Goal: Information Seeking & Learning: Learn about a topic

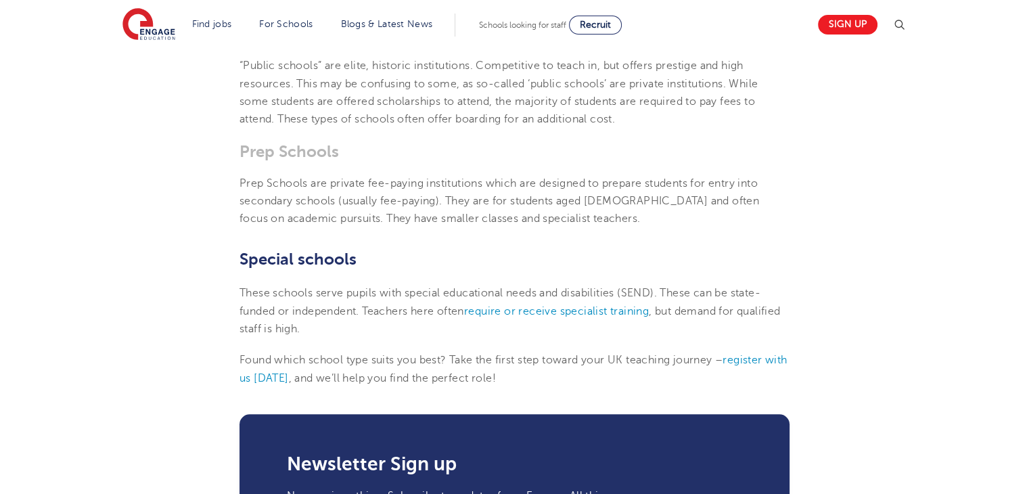
scroll to position [1222, 0]
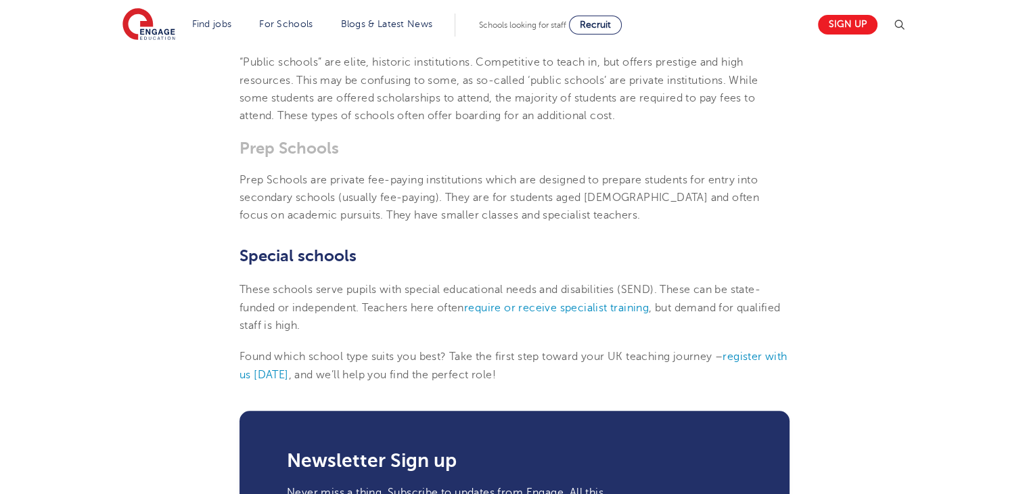
click at [665, 283] on span "These schools serve pupils with special educational needs and disabilities (SEN…" at bounding box center [499, 298] width 521 height 30
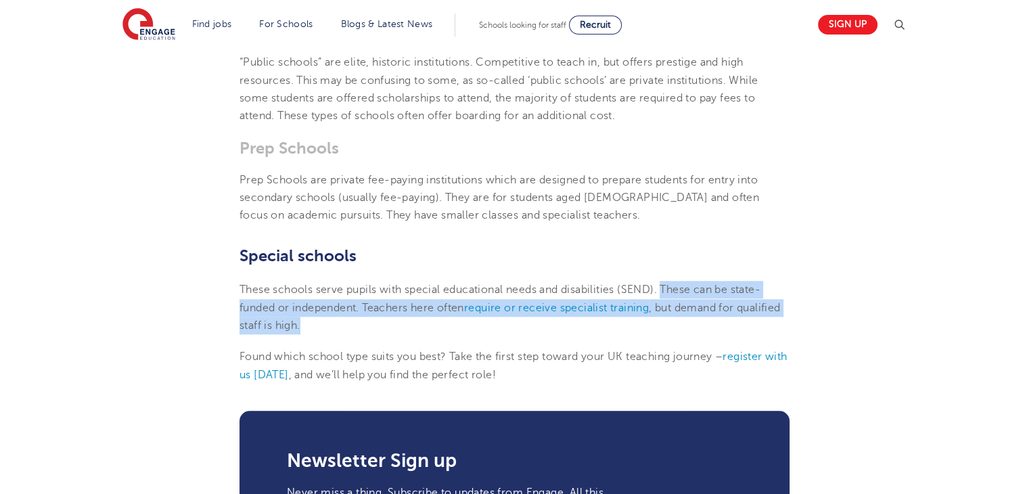
drag, startPoint x: 665, startPoint y: 243, endPoint x: 625, endPoint y: 286, distance: 58.9
click at [625, 286] on p "These schools serve pupils with special educational needs and disabilities (SEN…" at bounding box center [514, 307] width 550 height 53
copy p "These can be state-funded or independent. Teachers here often require or receiv…"
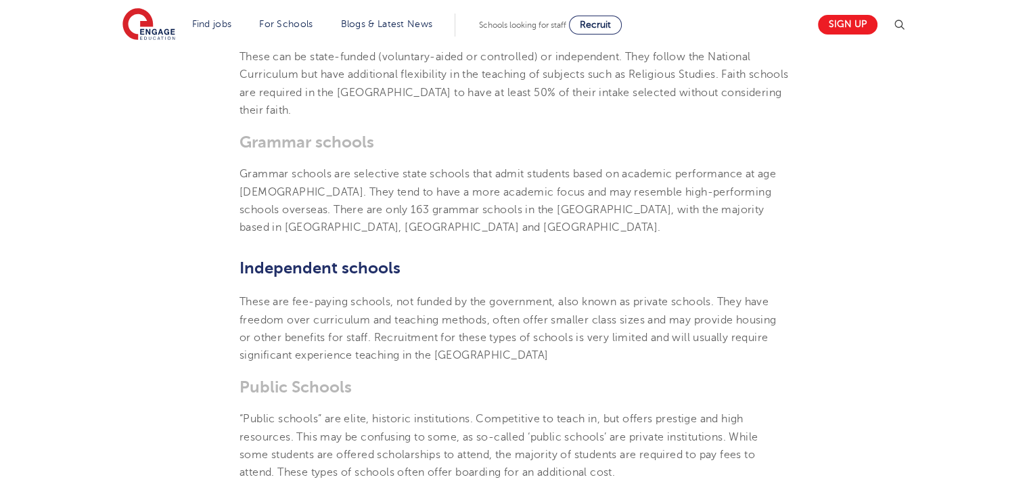
scroll to position [862, 0]
click at [482, 171] on span "Grammar schools are selective state schools that admit students based on academ…" at bounding box center [507, 204] width 536 height 66
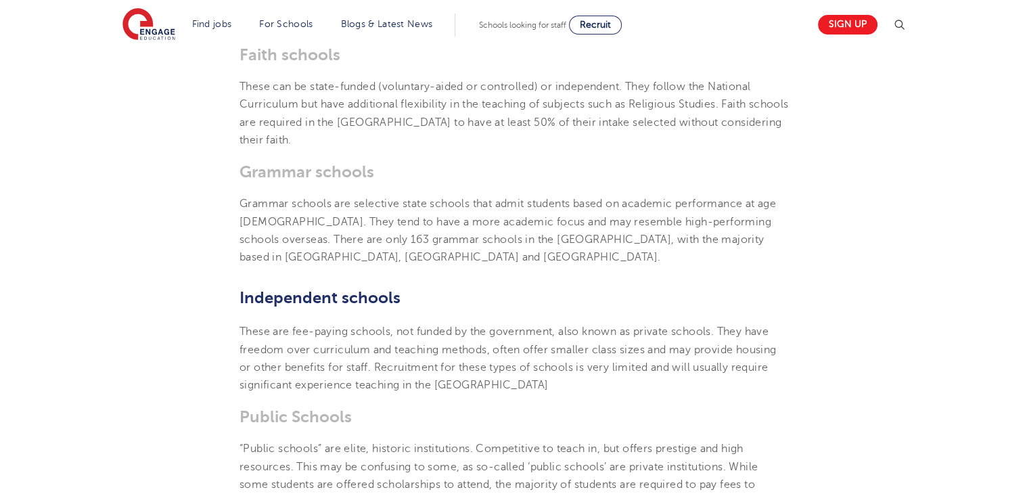
scroll to position [843, 0]
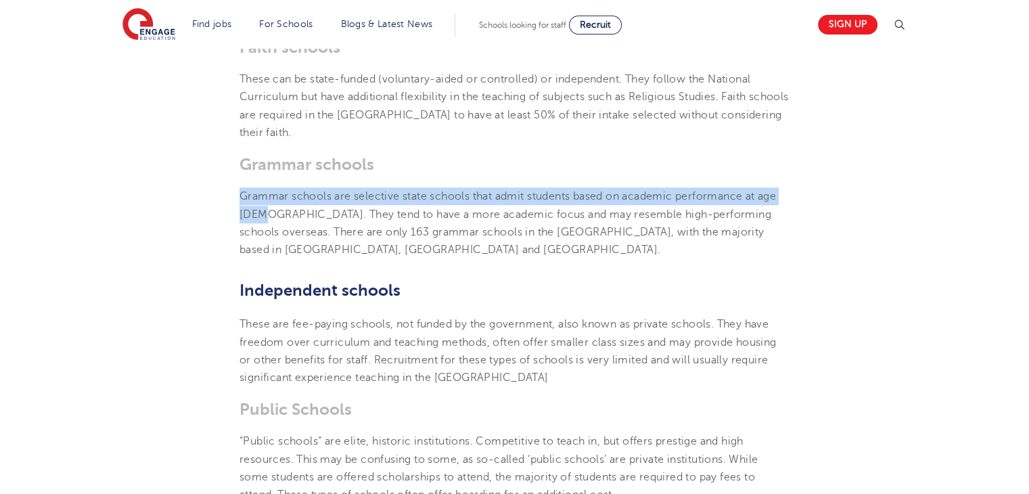
drag, startPoint x: 233, startPoint y: 141, endPoint x: 258, endPoint y: 166, distance: 35.9
click at [258, 166] on section "[DATE] What are the different types of schools in the [GEOGRAPHIC_DATA]? A comp…" at bounding box center [514, 308] width 820 height 1556
copy span "Grammar schools are selective state schools that admit students based on academ…"
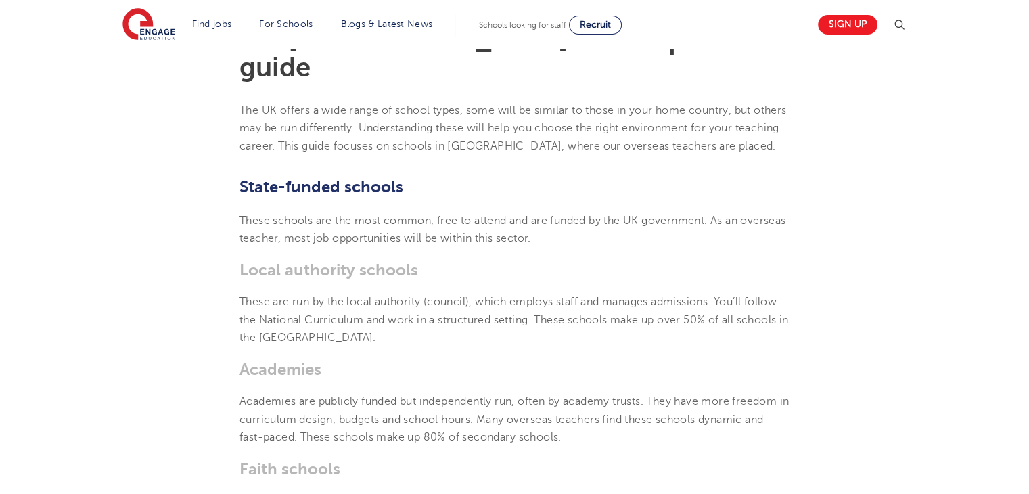
scroll to position [423, 0]
click at [438, 213] on span "These schools are the most common, free to attend and are funded by the UK gove…" at bounding box center [512, 228] width 546 height 30
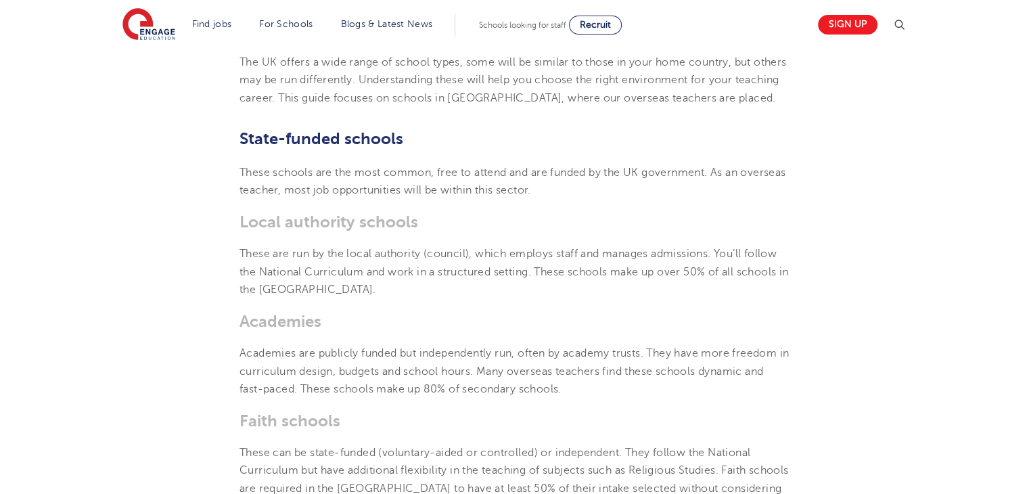
scroll to position [469, 0]
